Goal: Find specific page/section: Find specific page/section

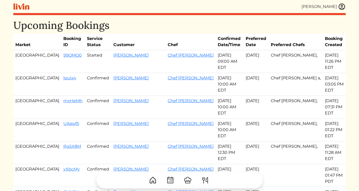
click at [341, 7] on img at bounding box center [342, 7] width 8 height 8
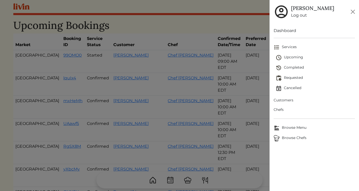
click at [279, 100] on span "Customers" at bounding box center [314, 100] width 81 height 5
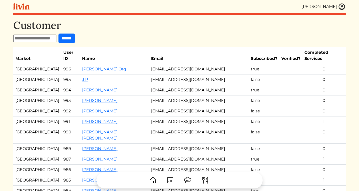
click at [25, 36] on input "text" at bounding box center [34, 39] width 43 height 8
type input "****"
click at [59, 34] on input "******" at bounding box center [67, 39] width 16 height 10
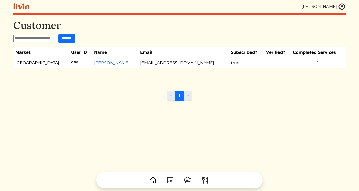
click at [94, 64] on link "[PERSON_NAME]" at bounding box center [111, 63] width 35 height 5
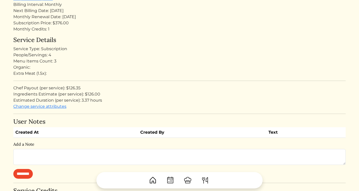
scroll to position [104, 0]
click at [93, 92] on div "Ingredients Estimate (per service): $126.00" at bounding box center [179, 94] width 333 height 6
click at [76, 86] on div "Chef Payout (per service): $126.35" at bounding box center [179, 88] width 333 height 6
copy div "126.35"
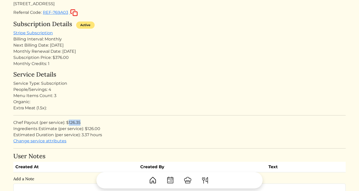
scroll to position [0, 0]
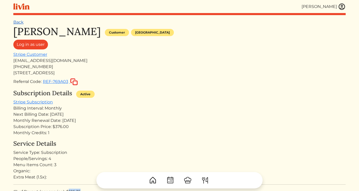
click at [17, 23] on link "Back" at bounding box center [18, 22] width 10 height 5
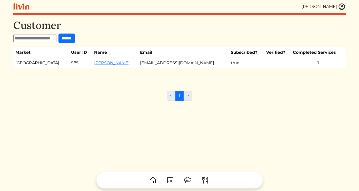
click at [341, 5] on img at bounding box center [342, 7] width 8 height 8
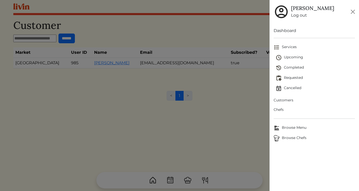
click at [298, 57] on span "Upcoming" at bounding box center [315, 58] width 79 height 6
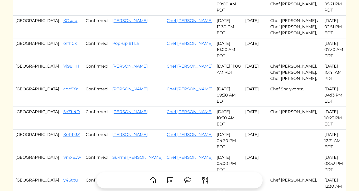
scroll to position [175, 0]
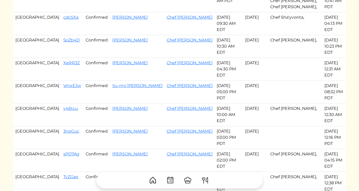
drag, startPoint x: 37, startPoint y: 104, endPoint x: 198, endPoint y: 51, distance: 168.9
click at [198, 51] on tbody "Los Angeles We1XxF Confirmed Livin pop -up #2 La Chef [PERSON_NAME] [DATE] 04:3…" at bounding box center [179, 122] width 333 height 494
copy tbody "KCsglg Confirmed [PERSON_NAME] Chef Akaysha [DATE] 12:30 PM EDT Oct 01, 2025 Ch…"
click at [127, 104] on td "[PERSON_NAME]" at bounding box center [137, 115] width 54 height 23
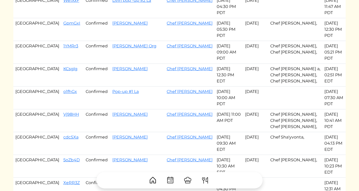
scroll to position [48, 0]
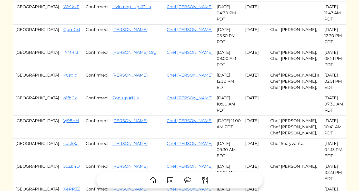
click at [124, 73] on link "[PERSON_NAME]" at bounding box center [129, 75] width 35 height 5
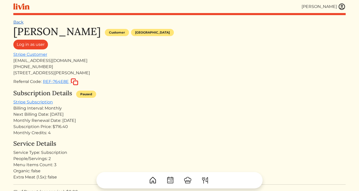
click at [19, 24] on link "Back" at bounding box center [18, 22] width 10 height 5
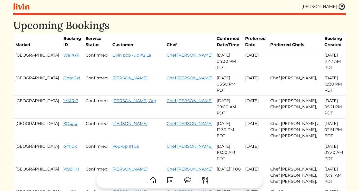
click at [112, 121] on link "[PERSON_NAME]" at bounding box center [129, 123] width 35 height 5
